Goal: Task Accomplishment & Management: Manage account settings

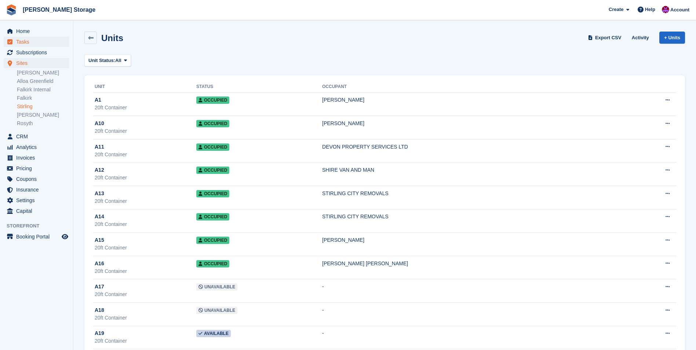
scroll to position [1430, 0]
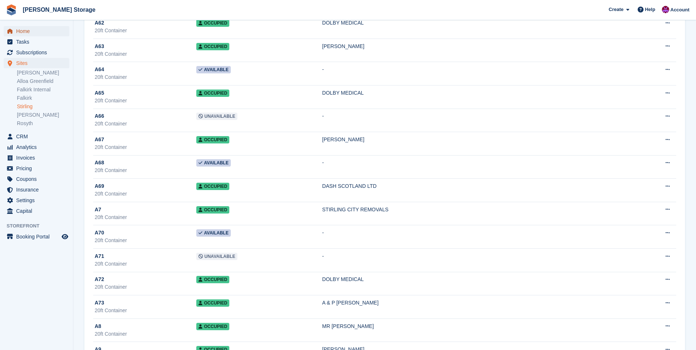
click at [35, 35] on span "Home" at bounding box center [38, 31] width 44 height 10
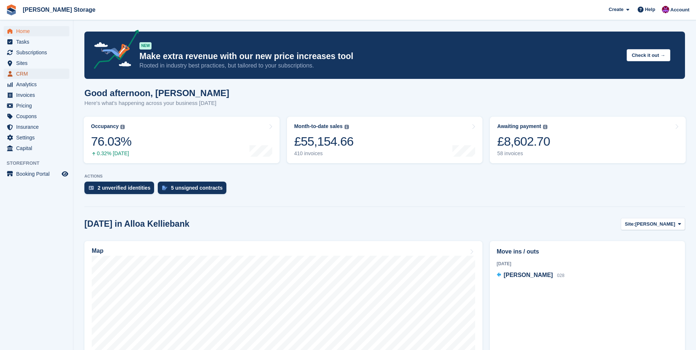
click at [19, 74] on span "CRM" at bounding box center [38, 74] width 44 height 10
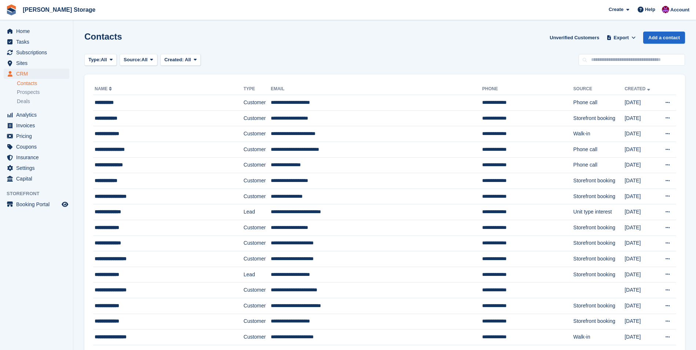
drag, startPoint x: 602, startPoint y: 54, endPoint x: 611, endPoint y: 53, distance: 9.3
click at [602, 54] on input "text" at bounding box center [631, 60] width 106 height 12
type input "*****"
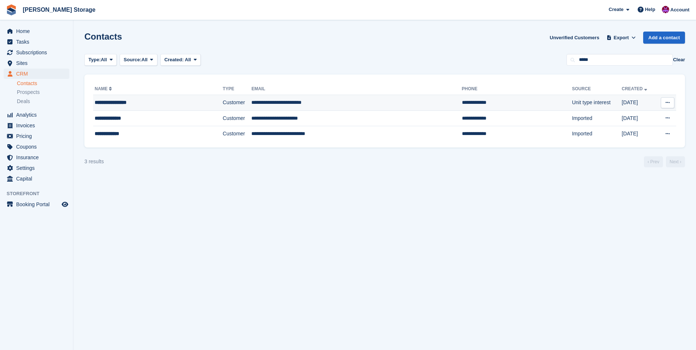
click at [166, 100] on div "**********" at bounding box center [144, 103] width 99 height 8
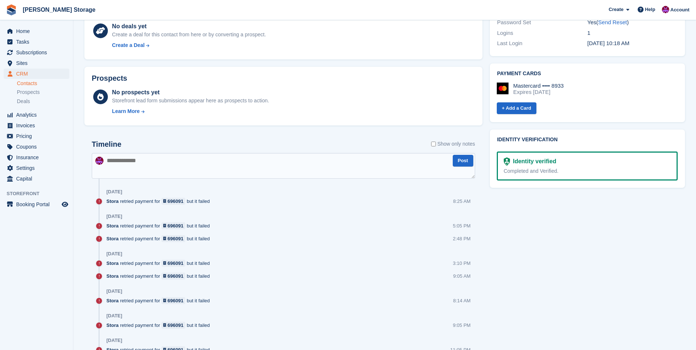
scroll to position [110, 0]
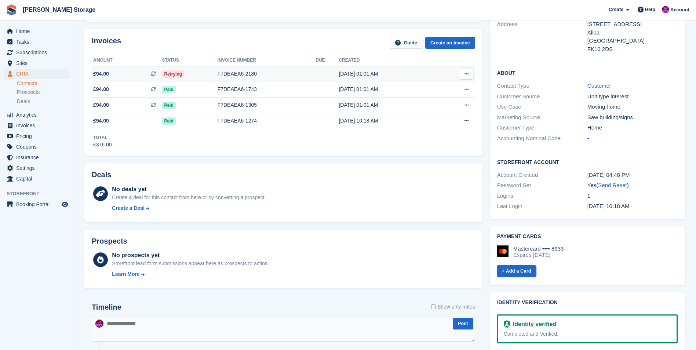
click at [272, 74] on div "F7DEAEA6-2180" at bounding box center [266, 74] width 98 height 8
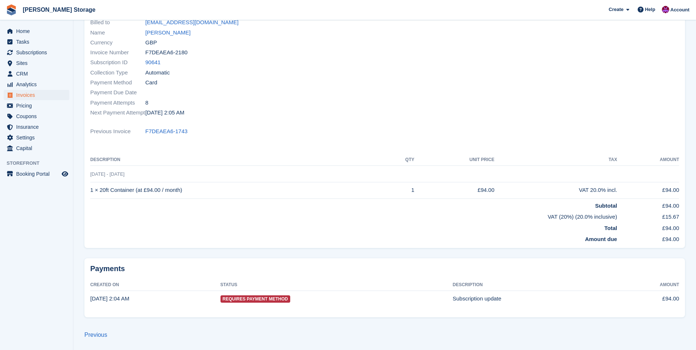
scroll to position [75, 0]
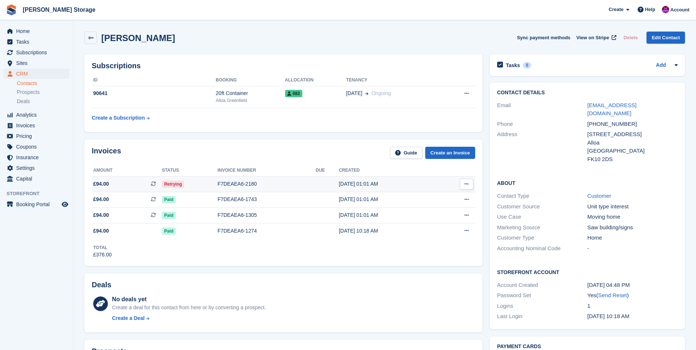
click at [272, 187] on div "F7DEAEA6-2180" at bounding box center [266, 184] width 98 height 8
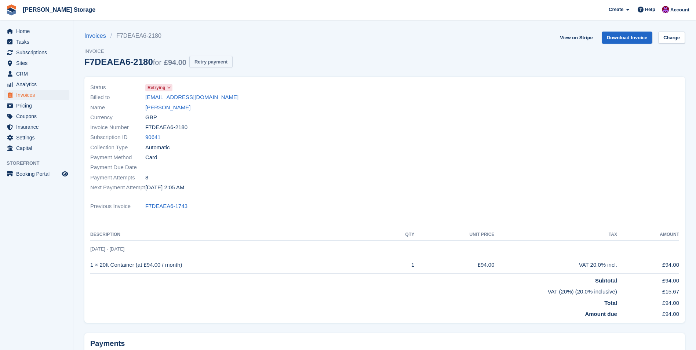
click at [201, 62] on button "Retry payment" at bounding box center [210, 62] width 43 height 12
click at [672, 38] on link "Charge" at bounding box center [671, 38] width 27 height 12
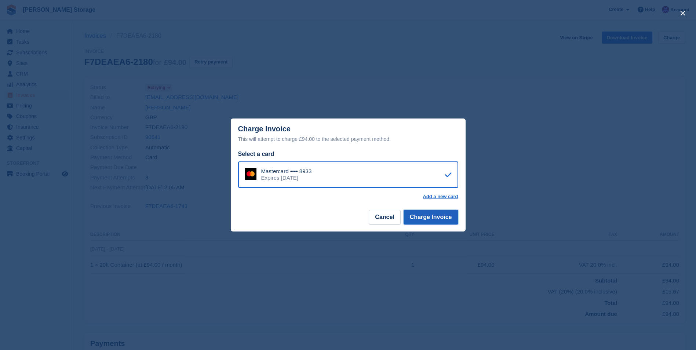
click at [425, 218] on button "Charge Invoice" at bounding box center [430, 217] width 55 height 15
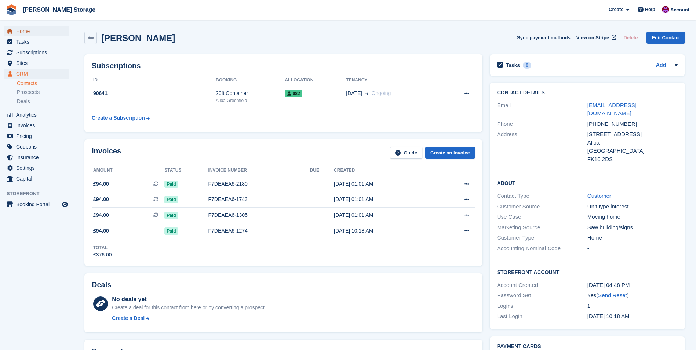
click at [22, 29] on span "Home" at bounding box center [38, 31] width 44 height 10
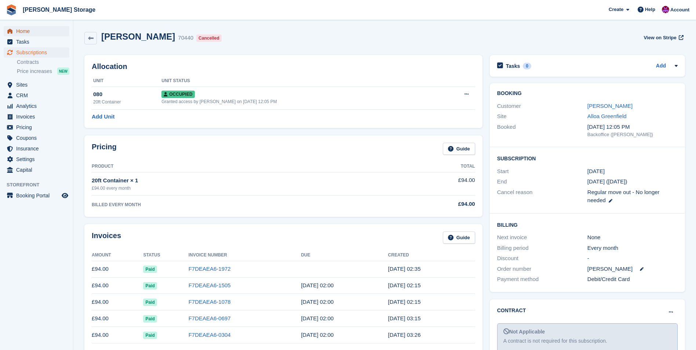
click at [18, 28] on span "Home" at bounding box center [38, 31] width 44 height 10
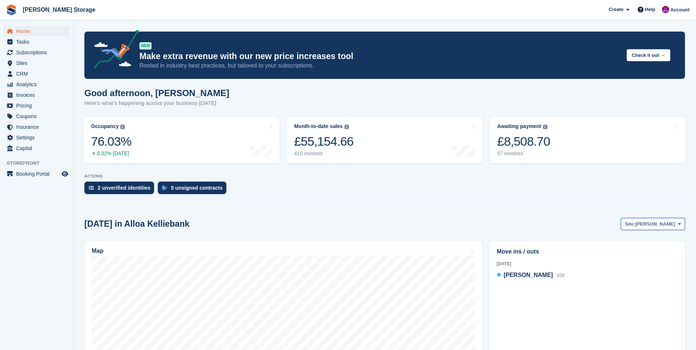
click at [669, 221] on span "[PERSON_NAME]" at bounding box center [655, 223] width 40 height 7
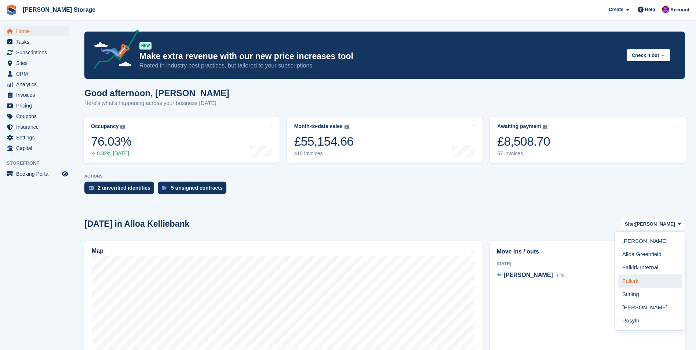
click at [642, 280] on link "Falkirk" at bounding box center [650, 280] width 64 height 13
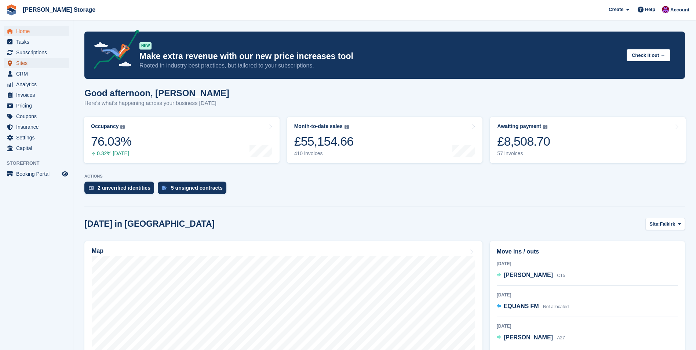
click at [33, 67] on span "Sites" at bounding box center [38, 63] width 44 height 10
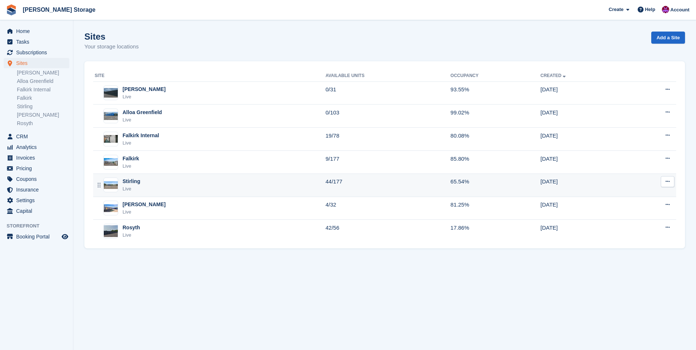
click at [189, 182] on div "Stirling Live" at bounding box center [210, 185] width 231 height 15
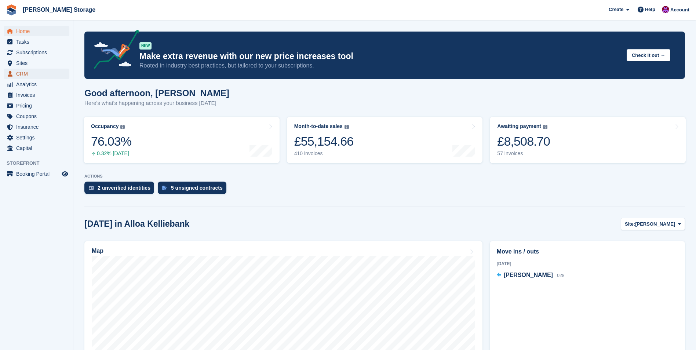
click at [17, 70] on span "CRM" at bounding box center [38, 74] width 44 height 10
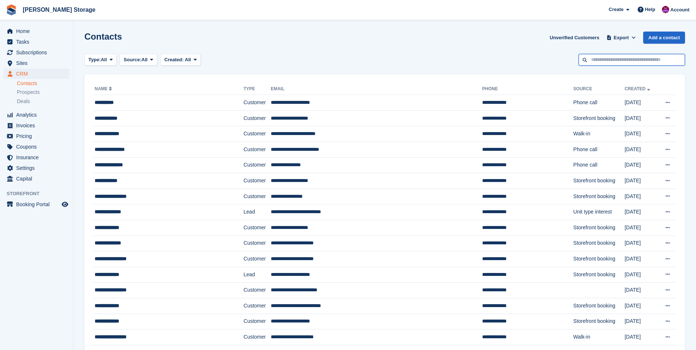
click at [632, 60] on input "text" at bounding box center [631, 60] width 106 height 12
type input "*****"
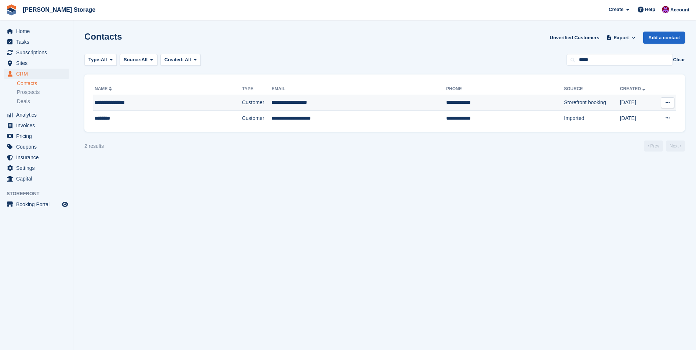
click at [253, 105] on td "Customer" at bounding box center [257, 103] width 30 height 16
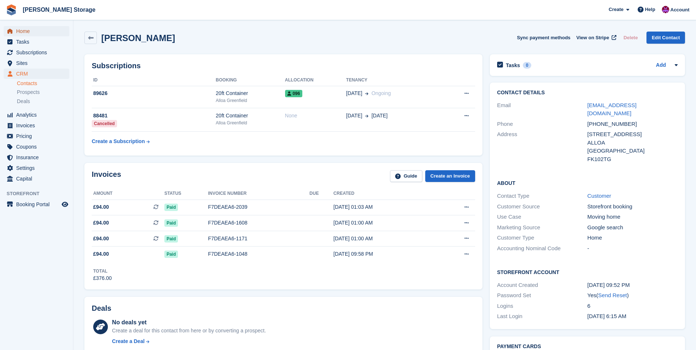
click at [24, 30] on span "Home" at bounding box center [38, 31] width 44 height 10
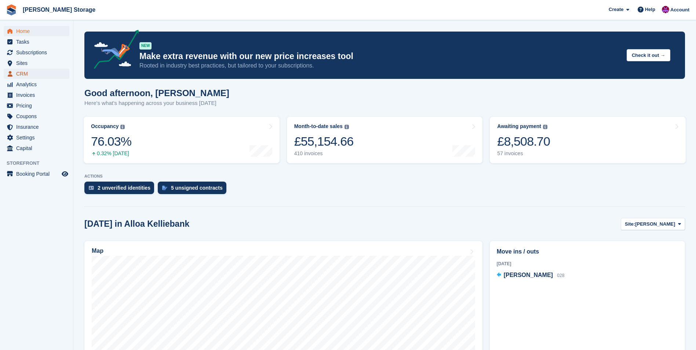
click at [20, 74] on span "CRM" at bounding box center [38, 74] width 44 height 10
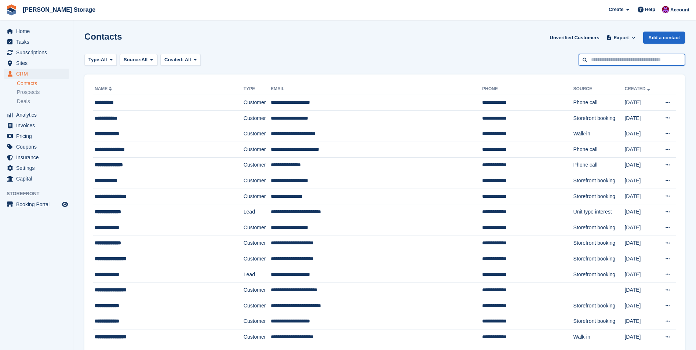
click at [615, 64] on input "text" at bounding box center [631, 60] width 106 height 12
type input "****"
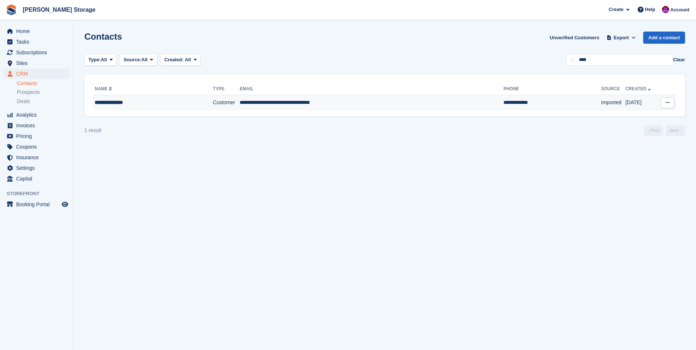
click at [281, 100] on td "**********" at bounding box center [372, 102] width 264 height 15
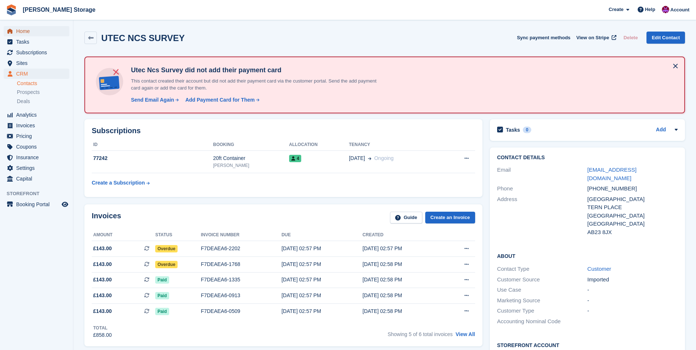
click at [31, 33] on span "Home" at bounding box center [38, 31] width 44 height 10
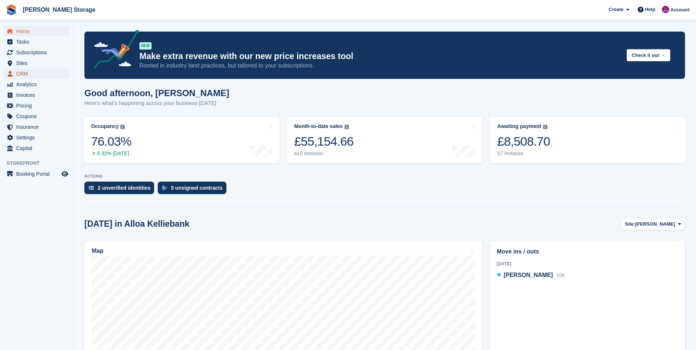
click at [25, 74] on span "CRM" at bounding box center [38, 74] width 44 height 10
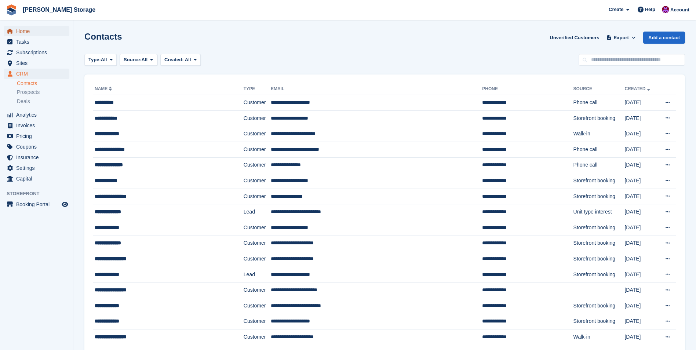
click at [23, 34] on span "Home" at bounding box center [38, 31] width 44 height 10
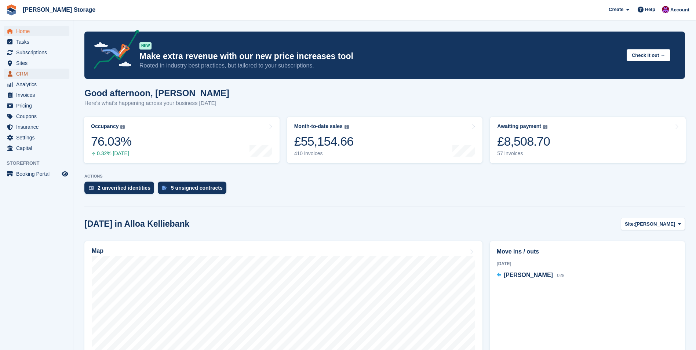
click at [29, 76] on span "CRM" at bounding box center [38, 74] width 44 height 10
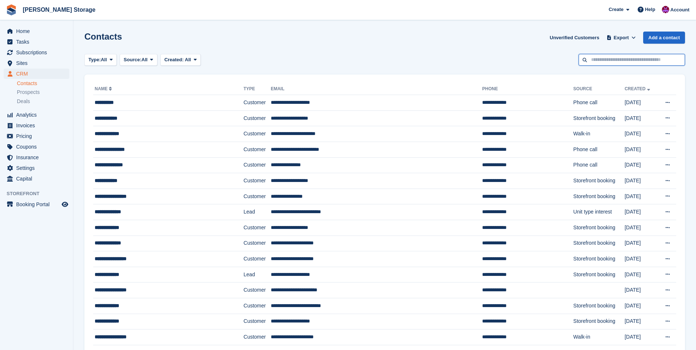
click at [633, 60] on input "text" at bounding box center [631, 60] width 106 height 12
type input "********"
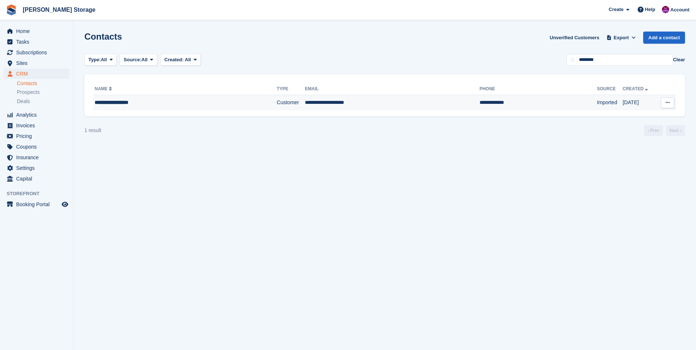
click at [319, 102] on td "**********" at bounding box center [392, 102] width 175 height 15
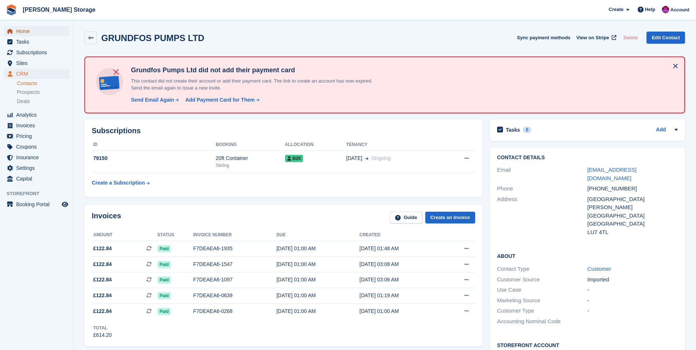
click at [31, 34] on span "Home" at bounding box center [38, 31] width 44 height 10
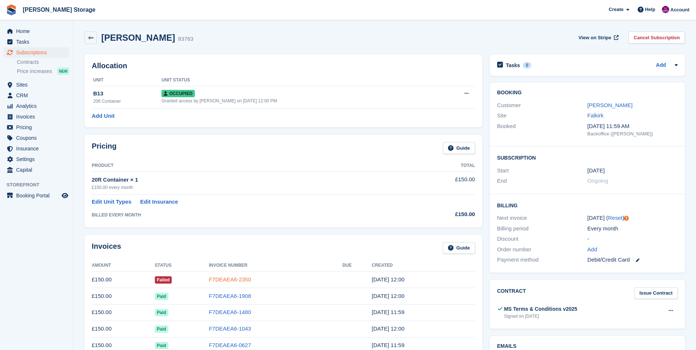
click at [246, 278] on link "F7DEAEA6-2350" at bounding box center [230, 279] width 42 height 6
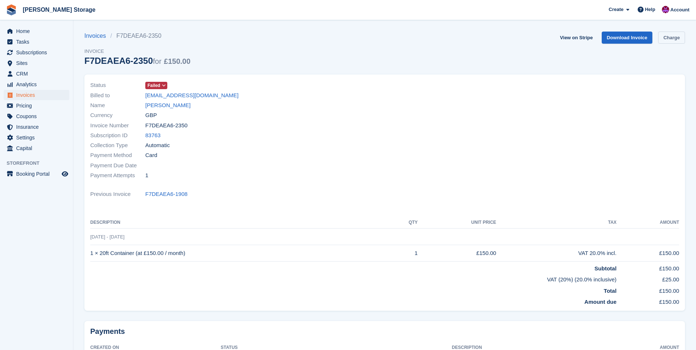
click at [666, 36] on link "Charge" at bounding box center [671, 38] width 27 height 12
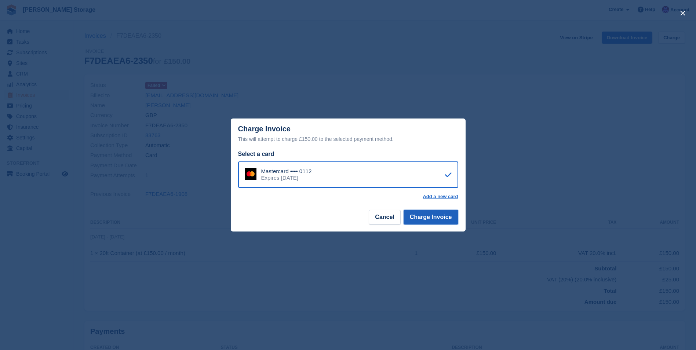
click at [432, 217] on button "Charge Invoice" at bounding box center [430, 217] width 55 height 15
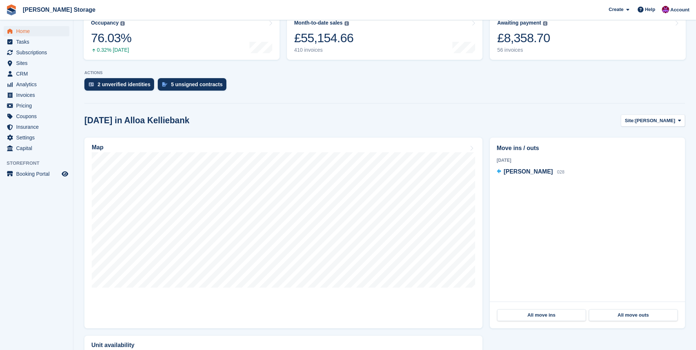
scroll to position [110, 0]
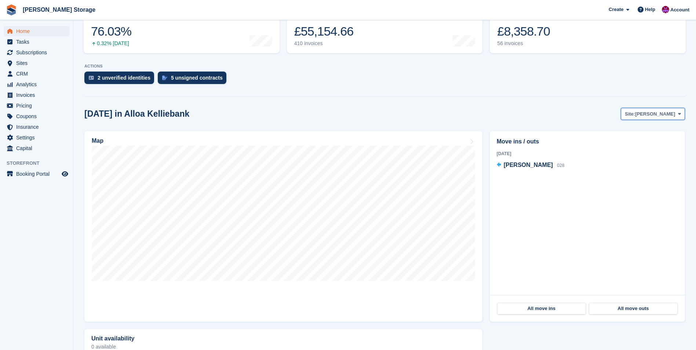
click at [676, 113] on span at bounding box center [679, 114] width 6 height 6
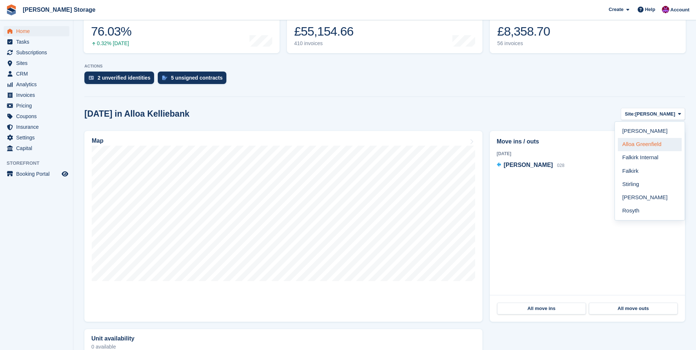
click at [659, 146] on link "Alloa Greenfield" at bounding box center [650, 144] width 64 height 13
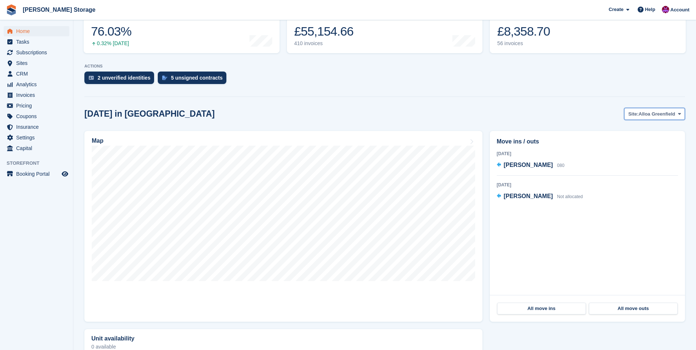
click at [674, 116] on span "Alloa Greenfield" at bounding box center [657, 113] width 37 height 7
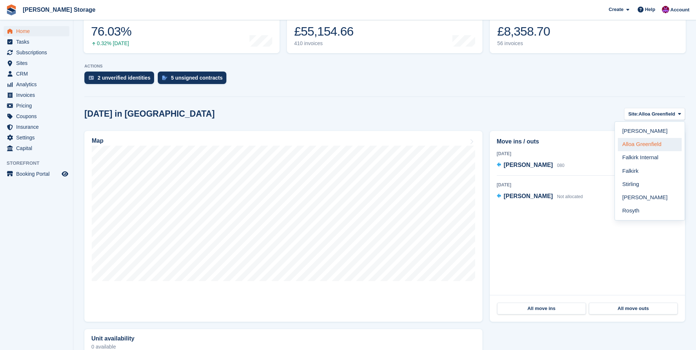
click at [655, 147] on link "Alloa Greenfield" at bounding box center [650, 144] width 64 height 13
click at [34, 77] on span "CRM" at bounding box center [38, 74] width 44 height 10
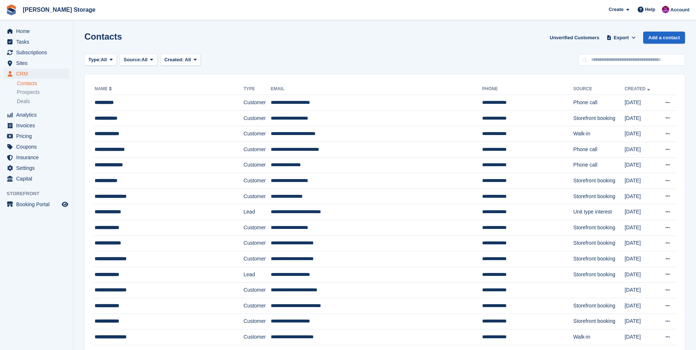
click at [644, 62] on input "text" at bounding box center [631, 60] width 106 height 12
type input "******"
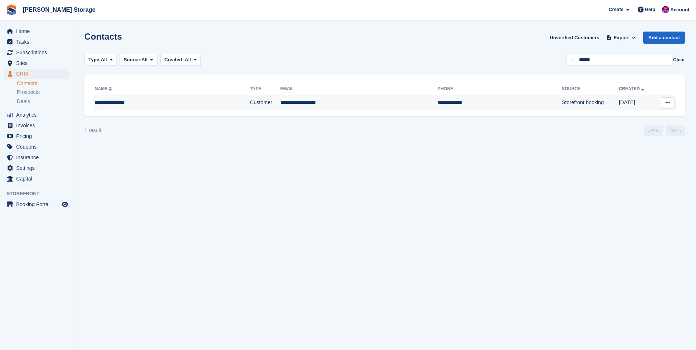
click at [329, 107] on td "**********" at bounding box center [358, 102] width 157 height 15
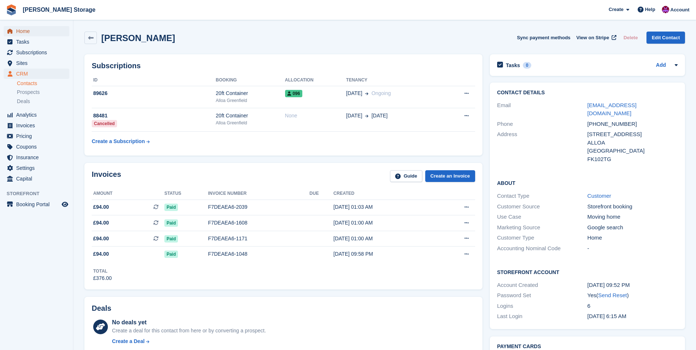
click at [19, 28] on span "Home" at bounding box center [38, 31] width 44 height 10
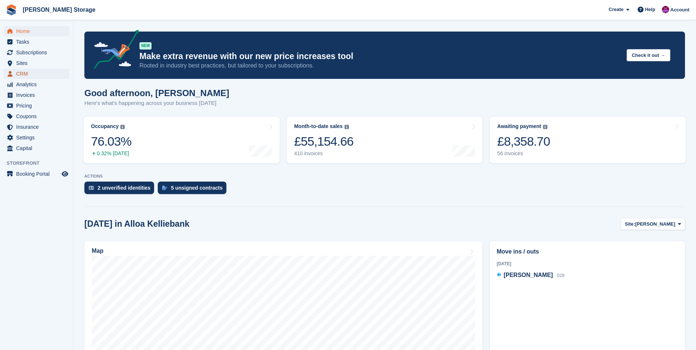
click at [54, 76] on span "CRM" at bounding box center [38, 74] width 44 height 10
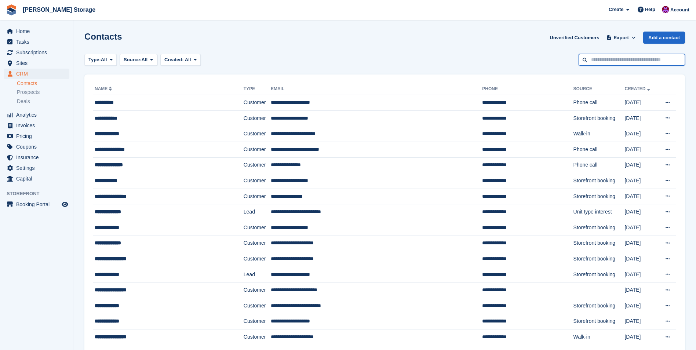
click at [608, 60] on input "text" at bounding box center [631, 60] width 106 height 12
type input "*****"
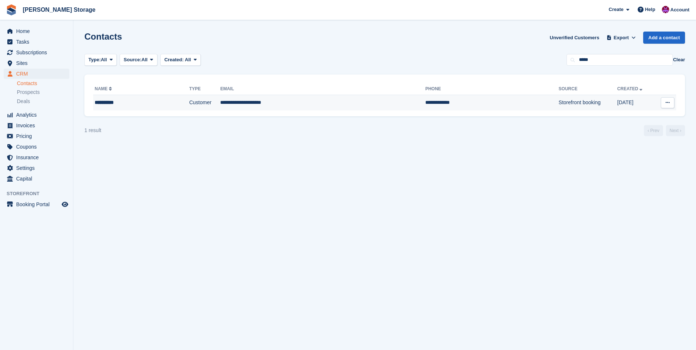
click at [324, 96] on td "**********" at bounding box center [322, 102] width 205 height 15
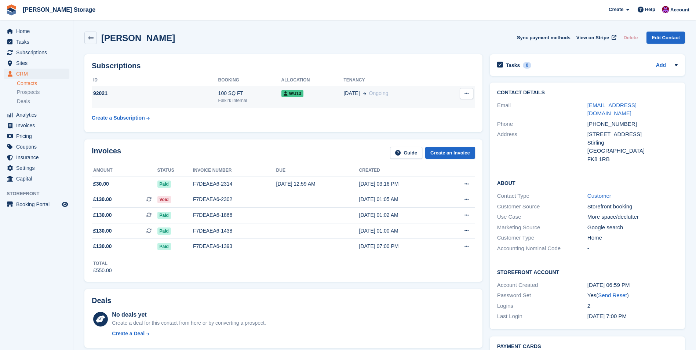
click at [328, 98] on td "WU13" at bounding box center [312, 97] width 62 height 22
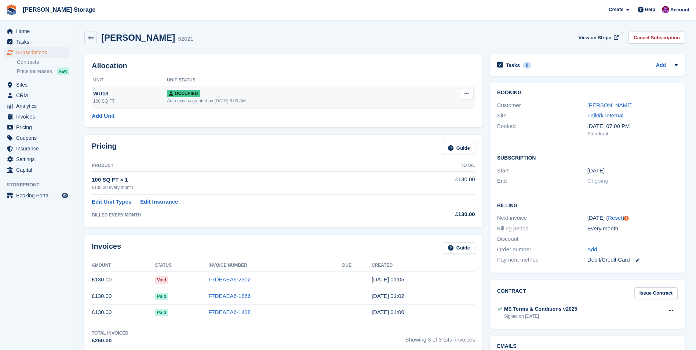
click at [467, 96] on button at bounding box center [467, 93] width 14 height 11
click at [439, 132] on p "Deallocate" at bounding box center [438, 133] width 64 height 10
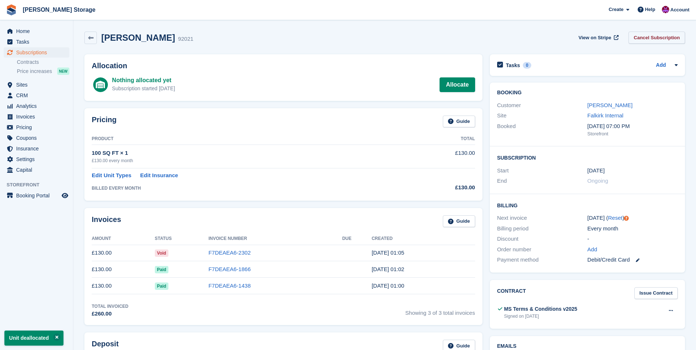
click at [657, 40] on link "Cancel Subscription" at bounding box center [656, 38] width 56 height 12
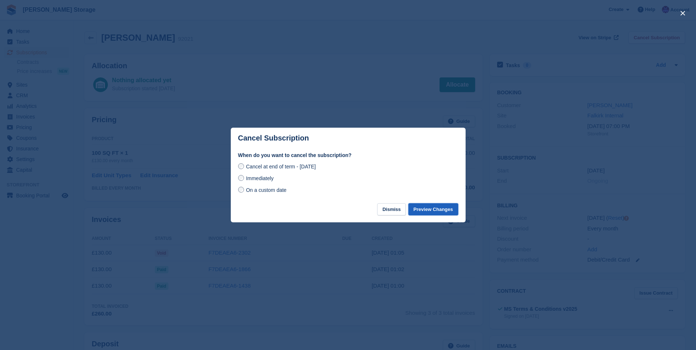
click at [421, 206] on button "Preview Changes" at bounding box center [433, 209] width 50 height 12
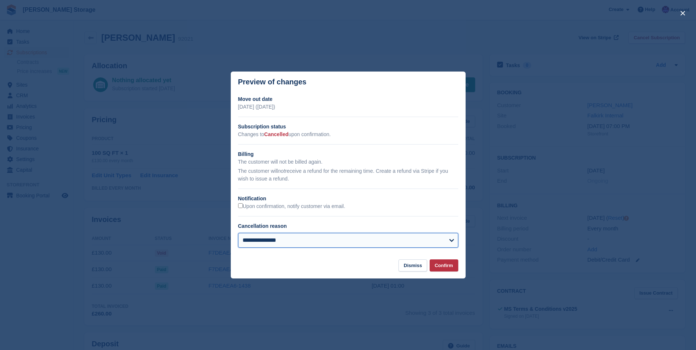
click at [282, 239] on select "**********" at bounding box center [348, 240] width 220 height 15
select select "**********"
click at [238, 234] on select "**********" at bounding box center [348, 240] width 220 height 15
click at [448, 267] on button "Confirm" at bounding box center [443, 265] width 29 height 12
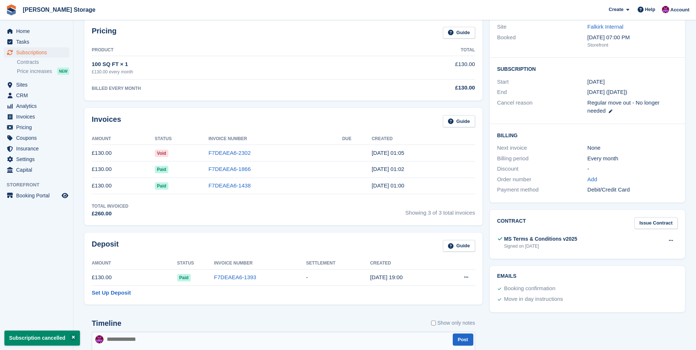
scroll to position [110, 0]
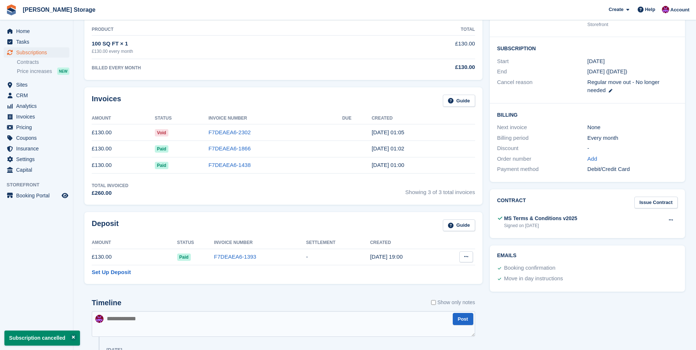
click at [466, 257] on icon at bounding box center [466, 256] width 4 height 5
click at [428, 273] on p "Settle deposit" at bounding box center [438, 271] width 64 height 10
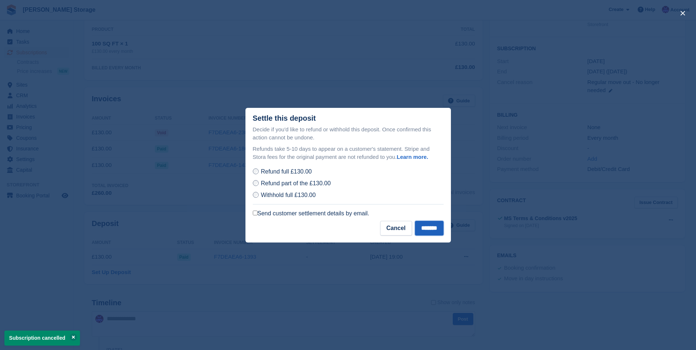
click at [418, 230] on input "*******" at bounding box center [429, 228] width 29 height 15
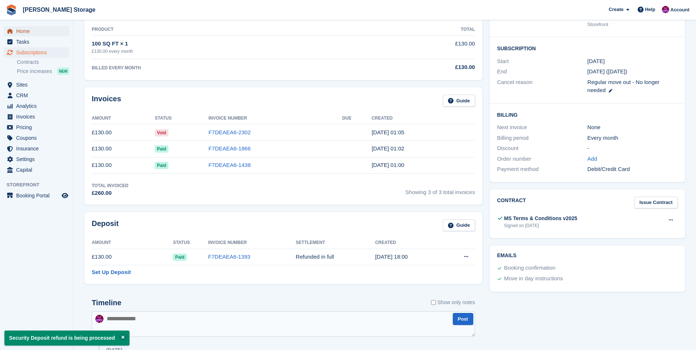
click at [20, 31] on span "Home" at bounding box center [38, 31] width 44 height 10
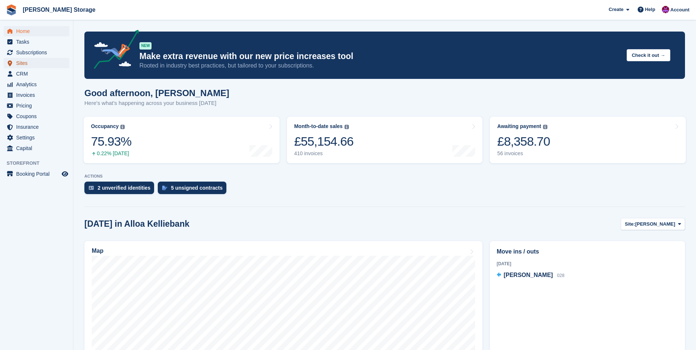
click at [26, 62] on span "Sites" at bounding box center [38, 63] width 44 height 10
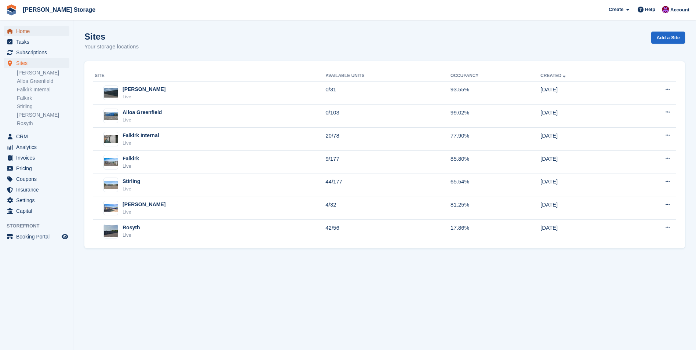
click at [23, 32] on span "Home" at bounding box center [38, 31] width 44 height 10
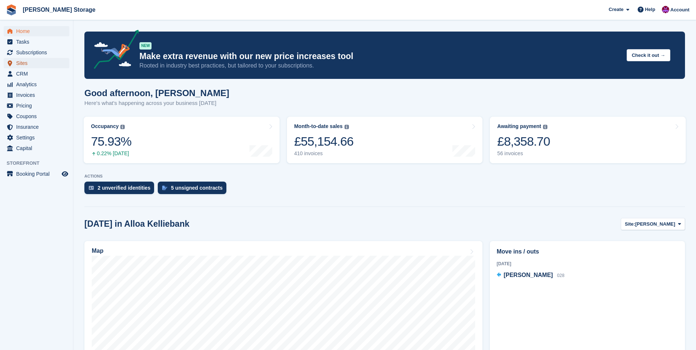
click at [22, 63] on span "Sites" at bounding box center [38, 63] width 44 height 10
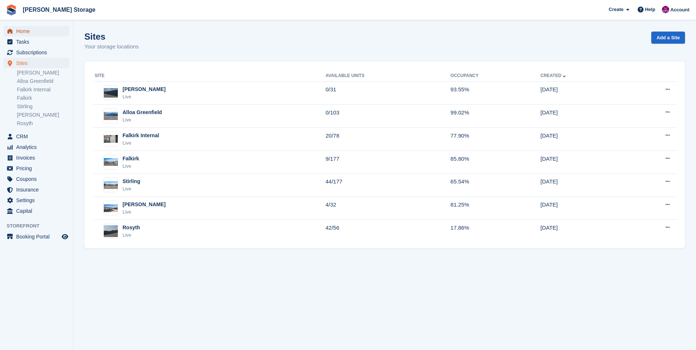
click at [21, 32] on span "Home" at bounding box center [38, 31] width 44 height 10
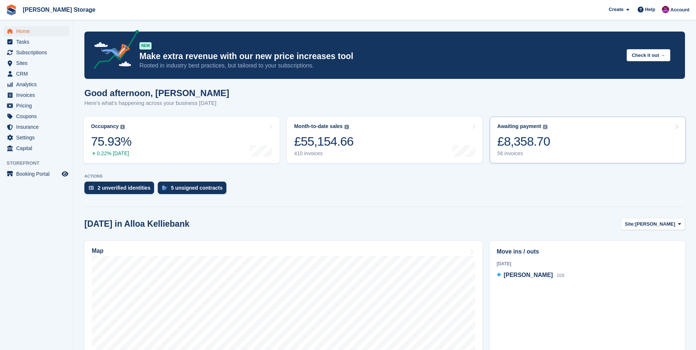
click at [572, 149] on link "Awaiting payment The total outstanding balance on all open invoices. £8,358.70 …" at bounding box center [588, 140] width 196 height 47
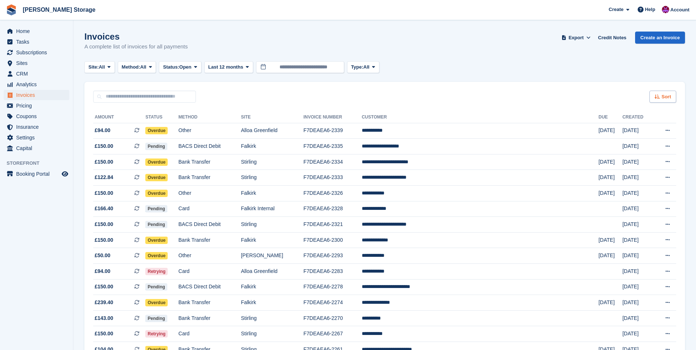
click at [672, 99] on div "Sort" at bounding box center [662, 97] width 27 height 12
click at [652, 147] on span "Created (oldest first)" at bounding box center [641, 146] width 50 height 6
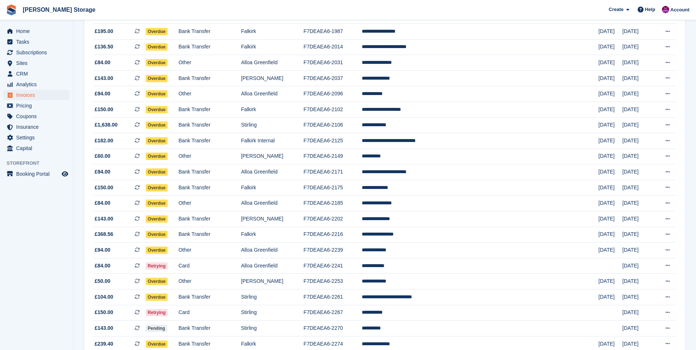
scroll to position [477, 0]
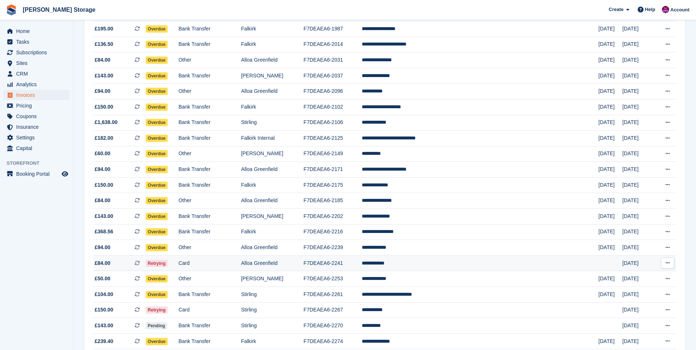
click at [425, 264] on td "**********" at bounding box center [480, 263] width 237 height 16
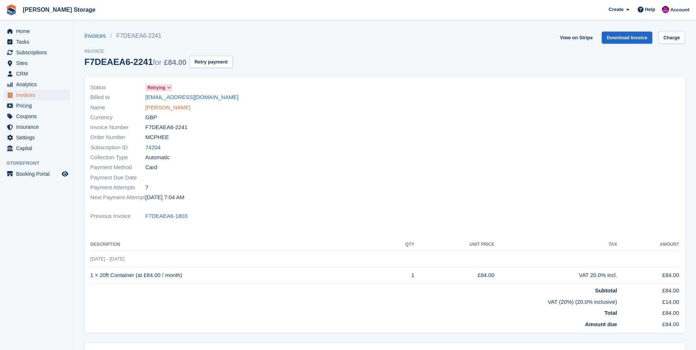
click at [169, 109] on link "[PERSON_NAME]" at bounding box center [167, 107] width 45 height 8
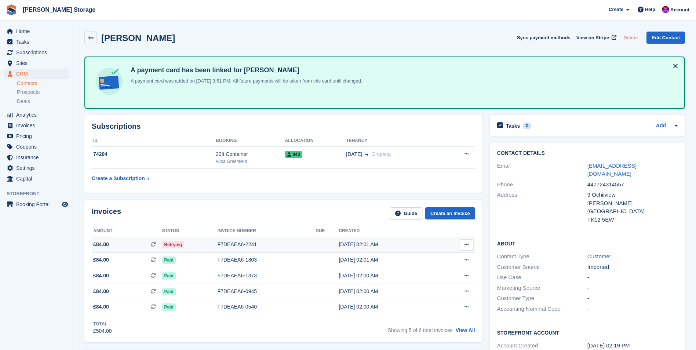
click at [268, 241] on div "F7DEAEA6-2241" at bounding box center [266, 245] width 98 height 8
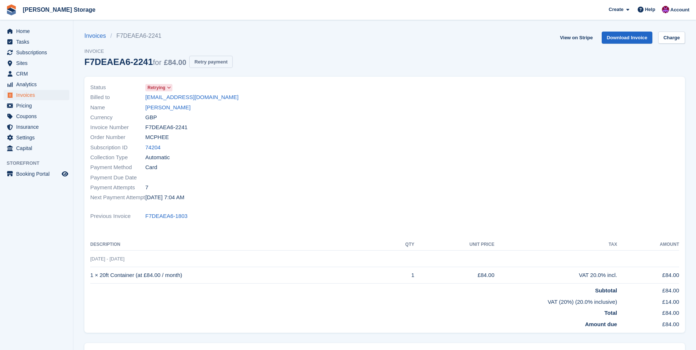
click at [204, 63] on button "Retry payment" at bounding box center [210, 62] width 43 height 12
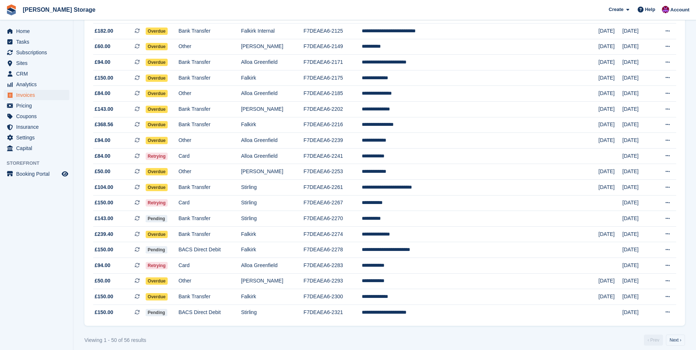
scroll to position [587, 0]
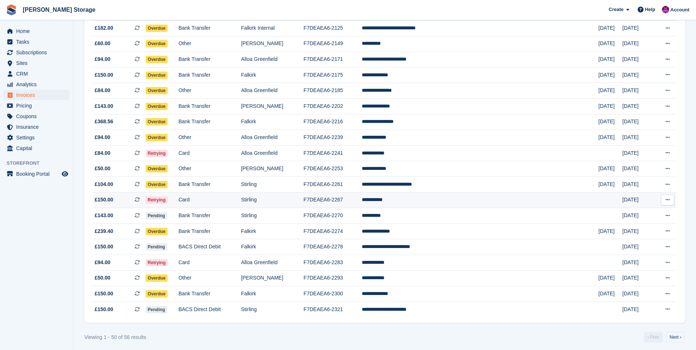
click at [362, 202] on td "F7DEAEA6-2267" at bounding box center [332, 200] width 58 height 16
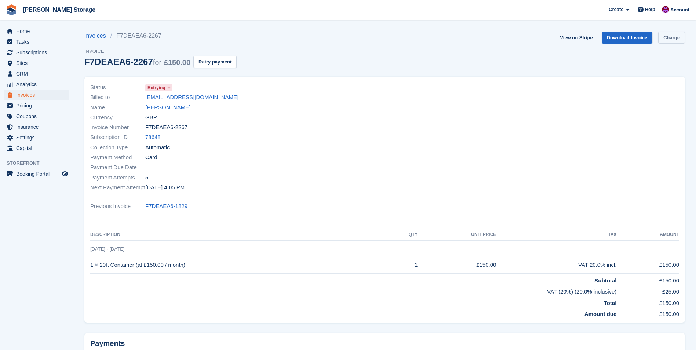
click at [669, 37] on link "Charge" at bounding box center [671, 38] width 27 height 12
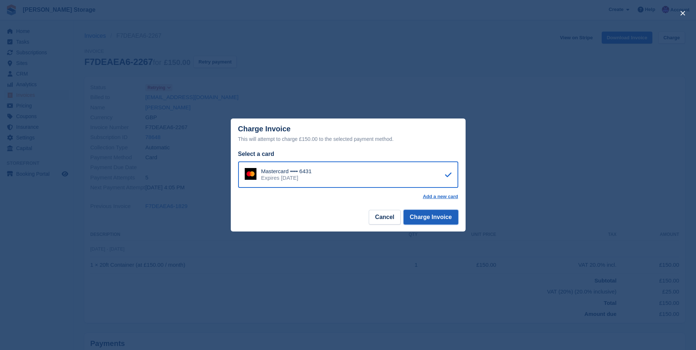
click at [431, 217] on button "Charge Invoice" at bounding box center [430, 217] width 55 height 15
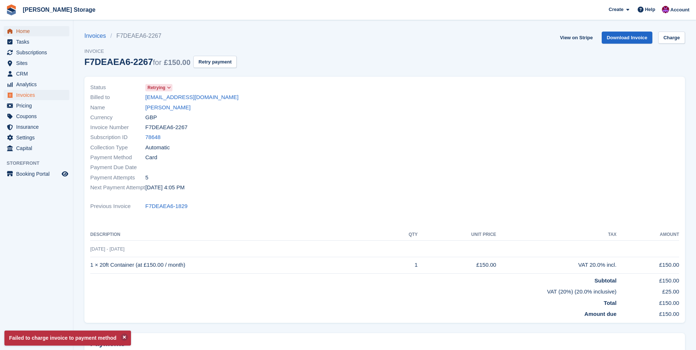
click at [32, 32] on span "Home" at bounding box center [38, 31] width 44 height 10
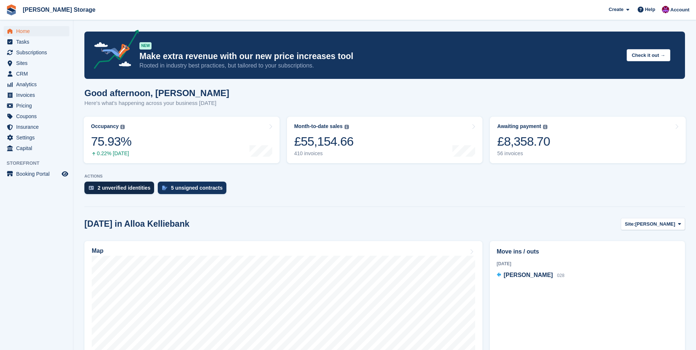
click at [133, 190] on div "2 unverified identities" at bounding box center [124, 188] width 53 height 6
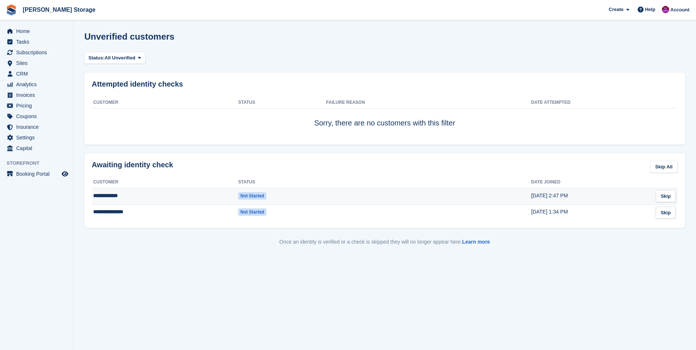
click at [111, 197] on td "**********" at bounding box center [165, 196] width 146 height 17
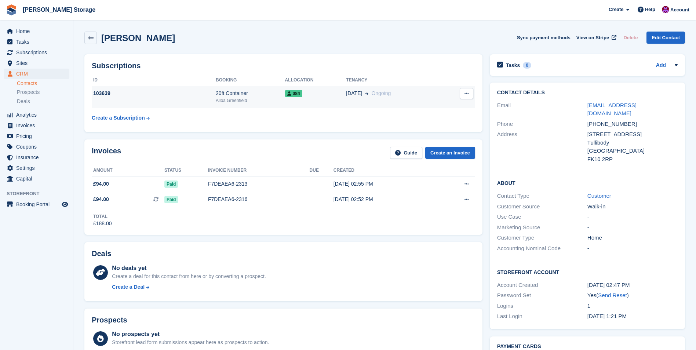
click at [311, 93] on div "084" at bounding box center [315, 93] width 61 height 8
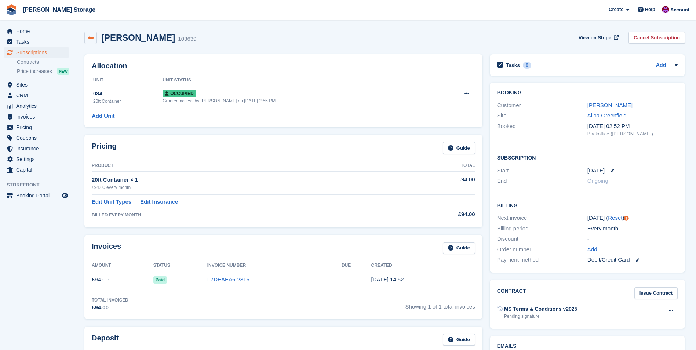
click at [92, 37] on icon at bounding box center [91, 38] width 6 height 6
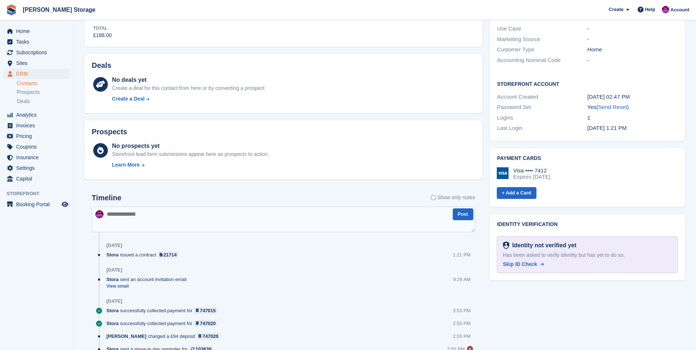
scroll to position [175, 0]
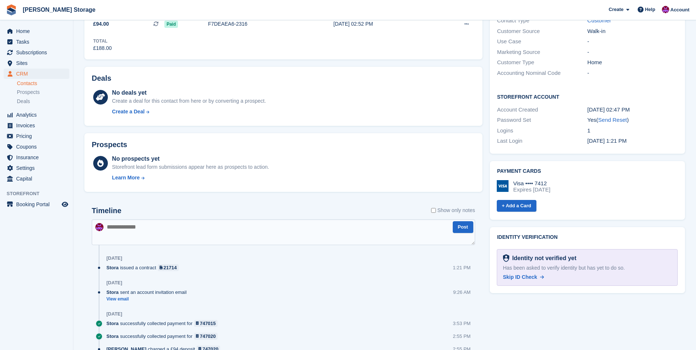
drag, startPoint x: 26, startPoint y: 293, endPoint x: 28, endPoint y: 289, distance: 4.6
click at [26, 292] on aside "Home Tasks Subscriptions Subscriptions Subscriptions Contracts Price increases …" at bounding box center [36, 176] width 73 height 313
click at [25, 29] on span "Home" at bounding box center [38, 31] width 44 height 10
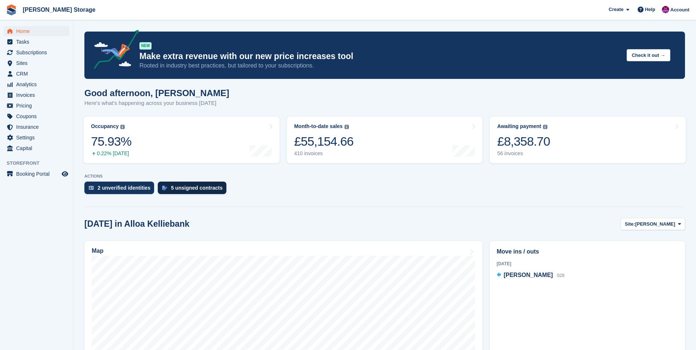
click at [201, 191] on div "5 unsigned contracts" at bounding box center [197, 188] width 52 height 6
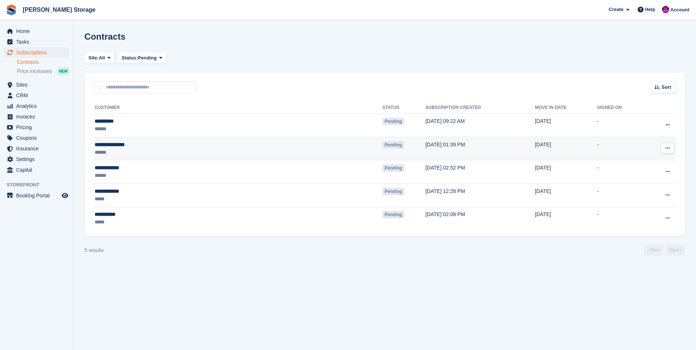
click at [185, 145] on div "**********" at bounding box center [167, 145] width 145 height 8
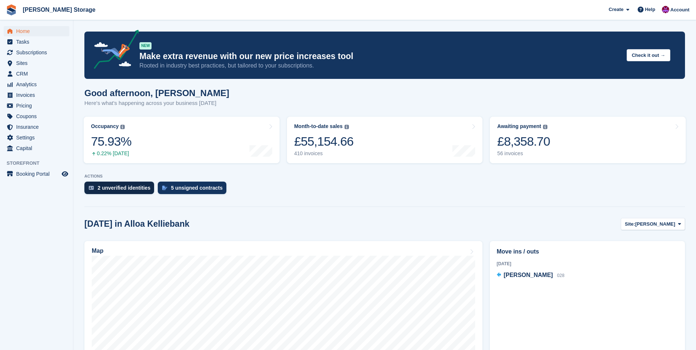
click at [112, 185] on div "2 unverified identities" at bounding box center [124, 188] width 53 height 6
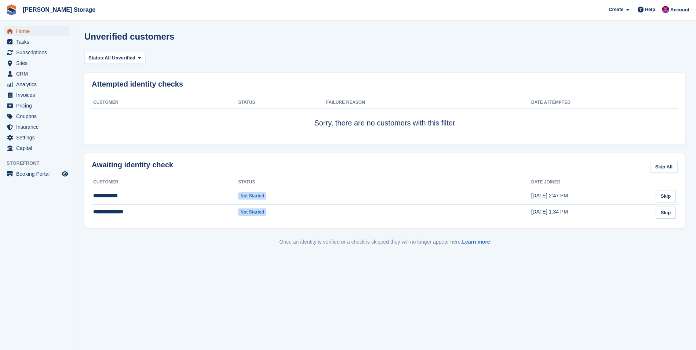
click at [25, 31] on span "Home" at bounding box center [38, 31] width 44 height 10
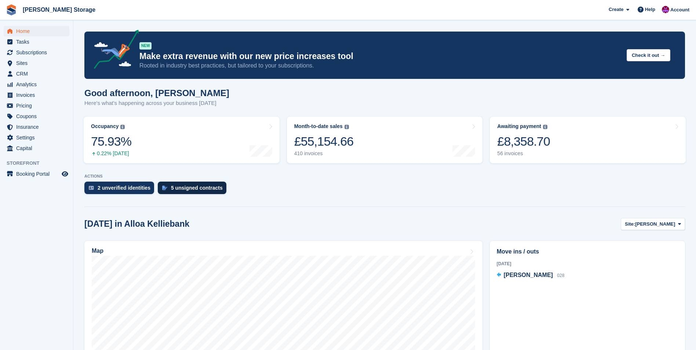
click at [206, 190] on div "5 unsigned contracts" at bounding box center [197, 188] width 52 height 6
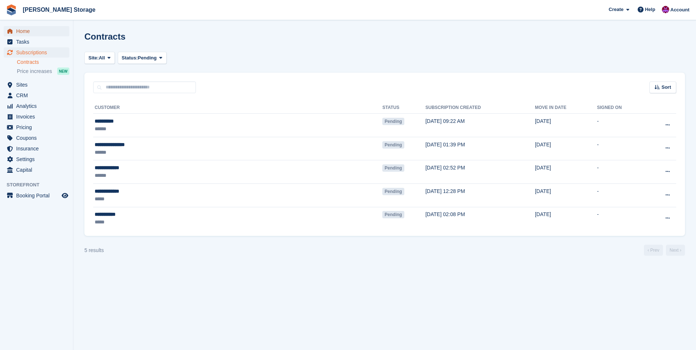
click at [18, 29] on span "Home" at bounding box center [38, 31] width 44 height 10
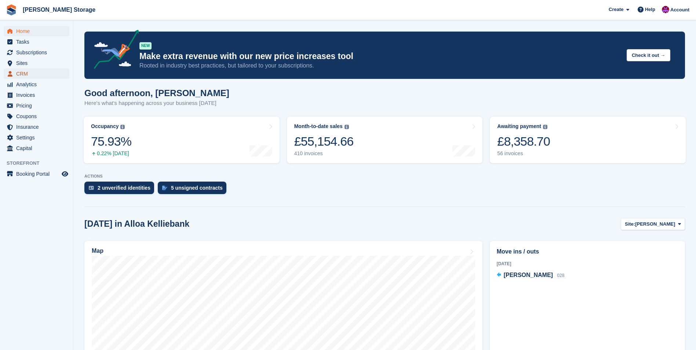
click at [23, 74] on span "CRM" at bounding box center [38, 74] width 44 height 10
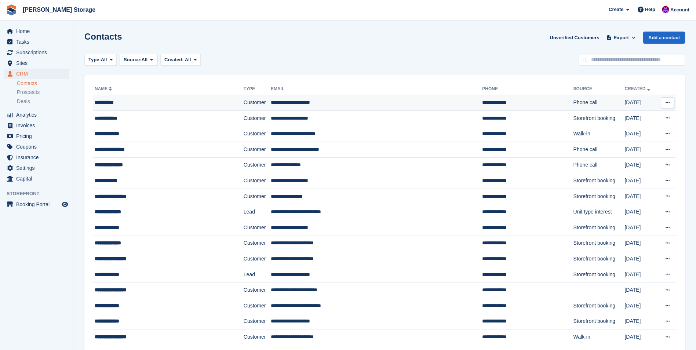
click at [301, 105] on td "**********" at bounding box center [376, 103] width 211 height 16
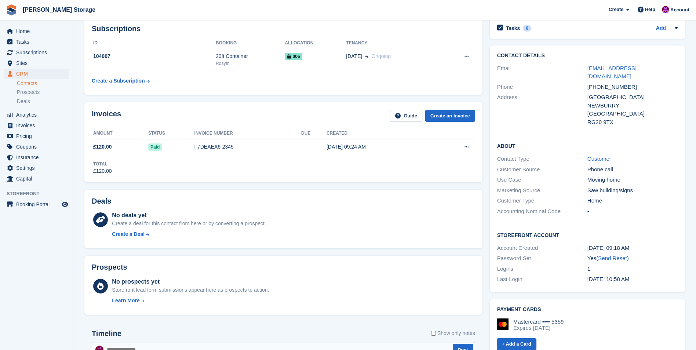
scroll to position [37, 0]
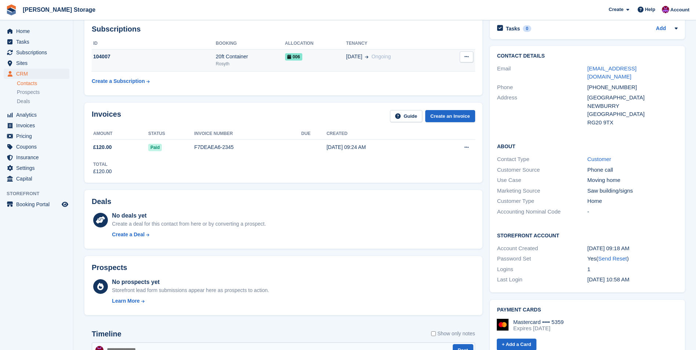
click at [309, 62] on td "006" at bounding box center [315, 60] width 61 height 22
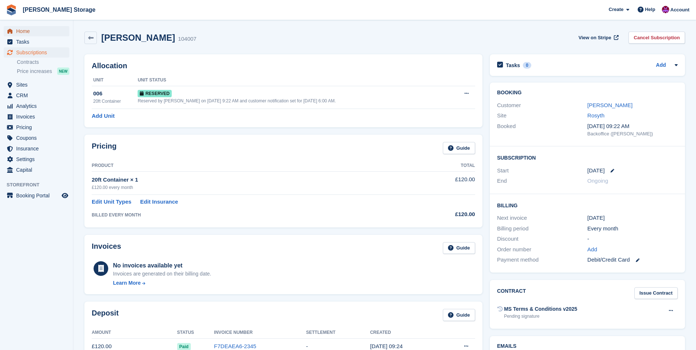
click at [31, 31] on span "Home" at bounding box center [38, 31] width 44 height 10
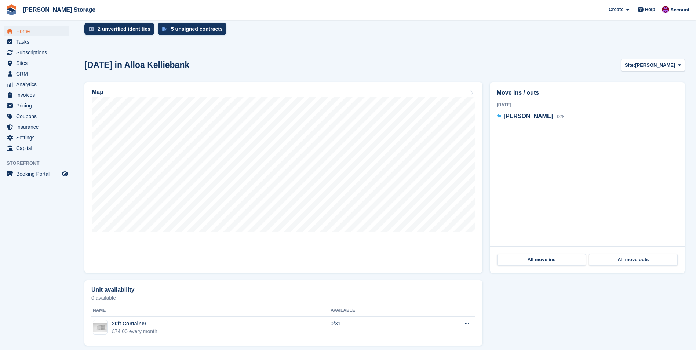
scroll to position [165, 0]
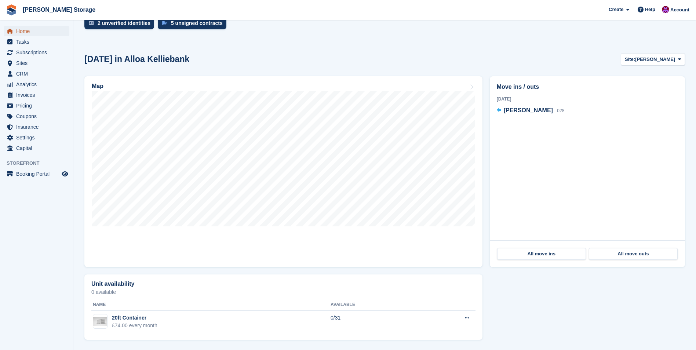
click at [25, 32] on span "Home" at bounding box center [38, 31] width 44 height 10
